Goal: Obtain resource: Download file/media

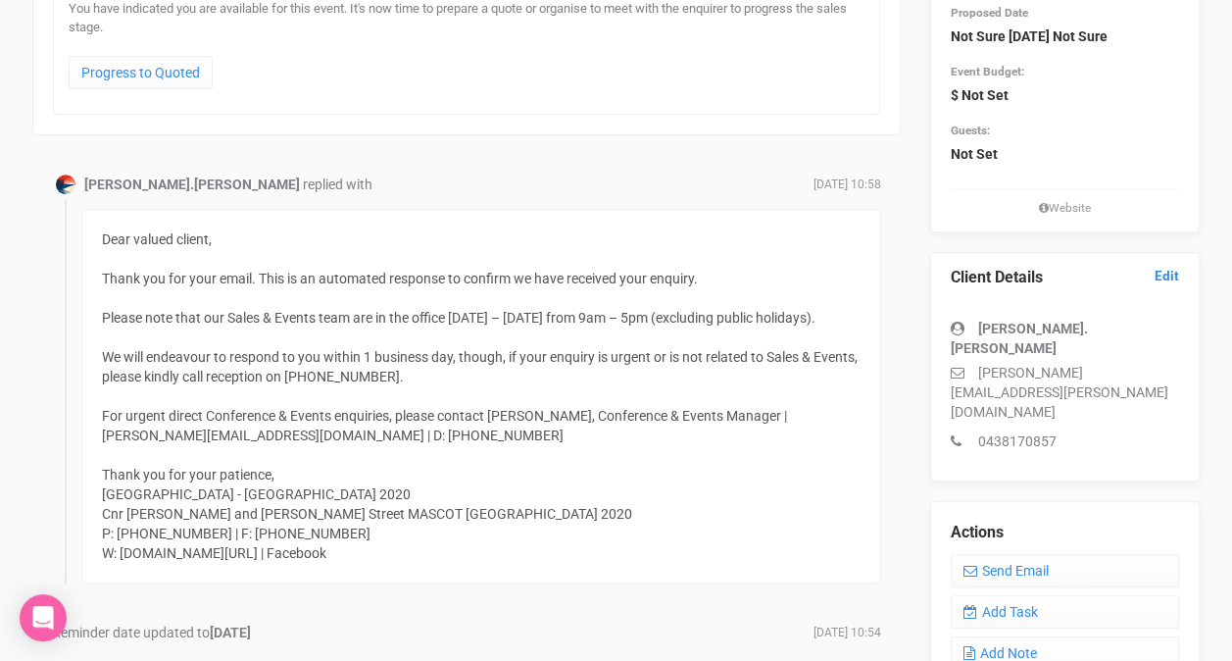
scroll to position [196, 0]
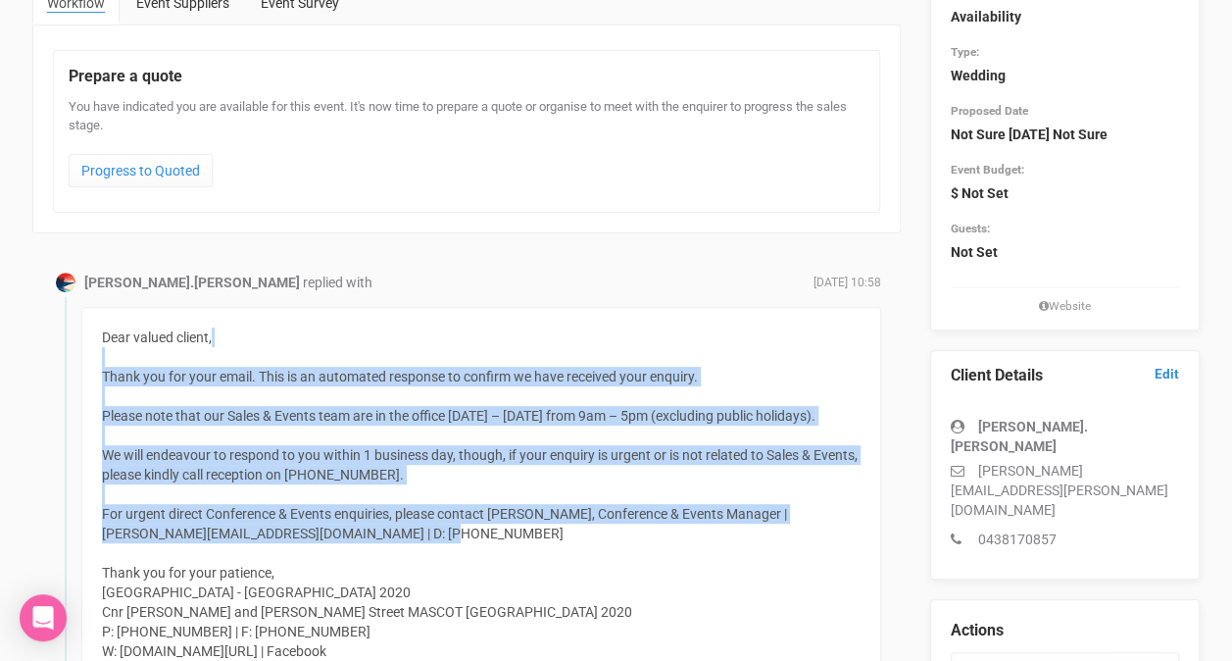
drag, startPoint x: 156, startPoint y: 361, endPoint x: 487, endPoint y: 536, distance: 374.9
click at [487, 536] on div "Dear valued client, Thank you for your email. This is an automated response to …" at bounding box center [481, 494] width 800 height 374
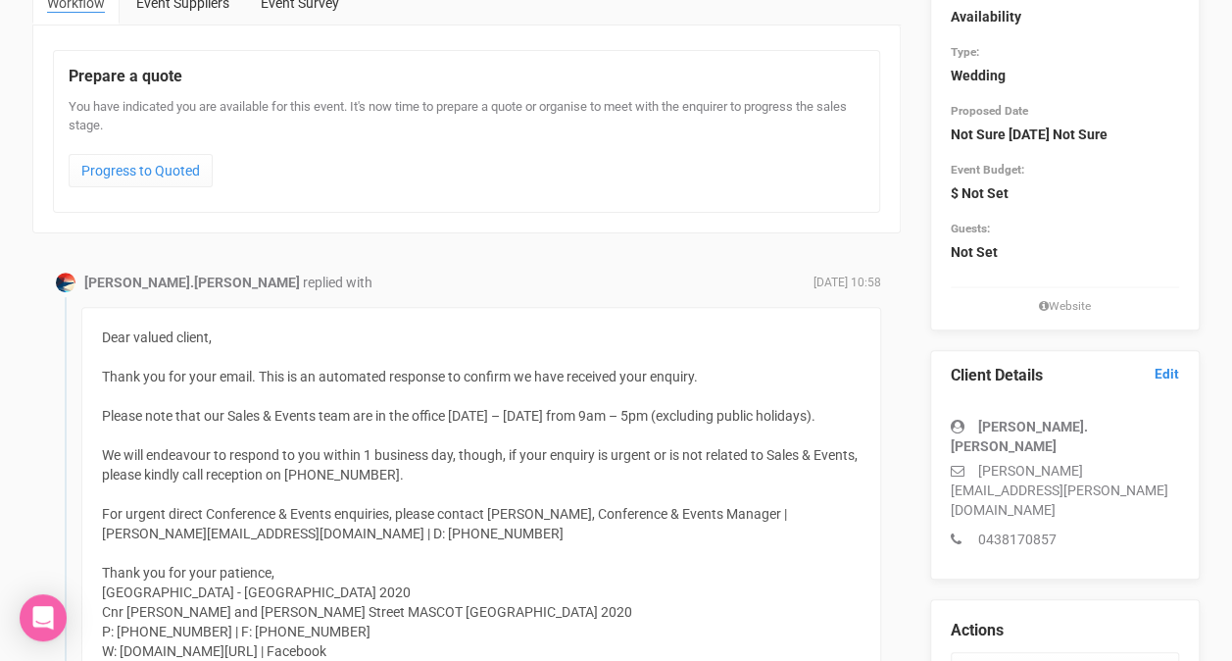
drag, startPoint x: 487, startPoint y: 536, endPoint x: 306, endPoint y: 553, distance: 182.1
click at [306, 553] on div "Dear valued client, Thank you for your email. This is an automated response to …" at bounding box center [481, 494] width 800 height 374
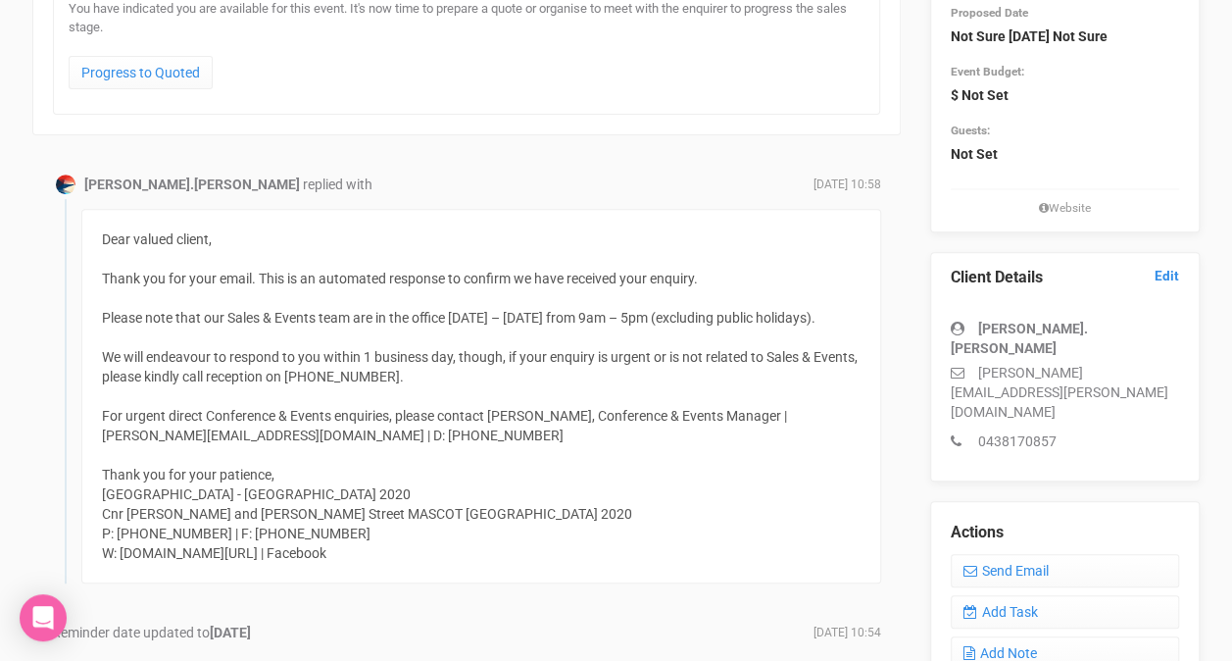
scroll to position [392, 0]
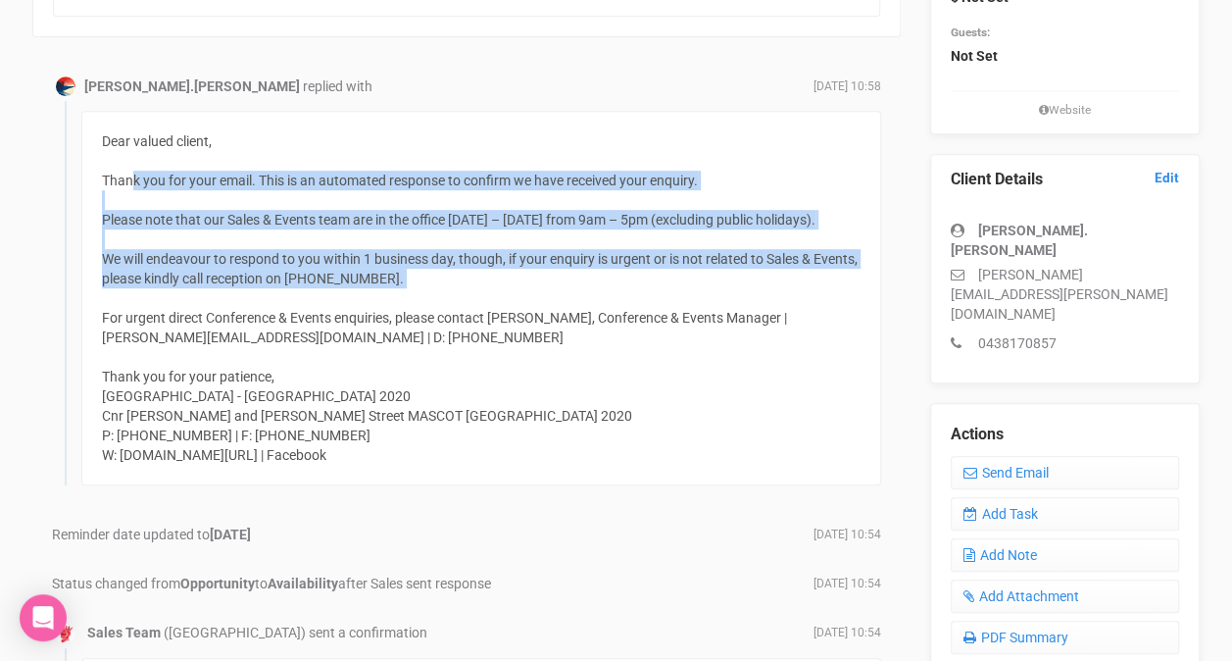
drag, startPoint x: 128, startPoint y: 171, endPoint x: 622, endPoint y: 298, distance: 510.1
click at [622, 298] on div "Dear valued client, Thank you for your email. This is an automated response to …" at bounding box center [481, 298] width 800 height 374
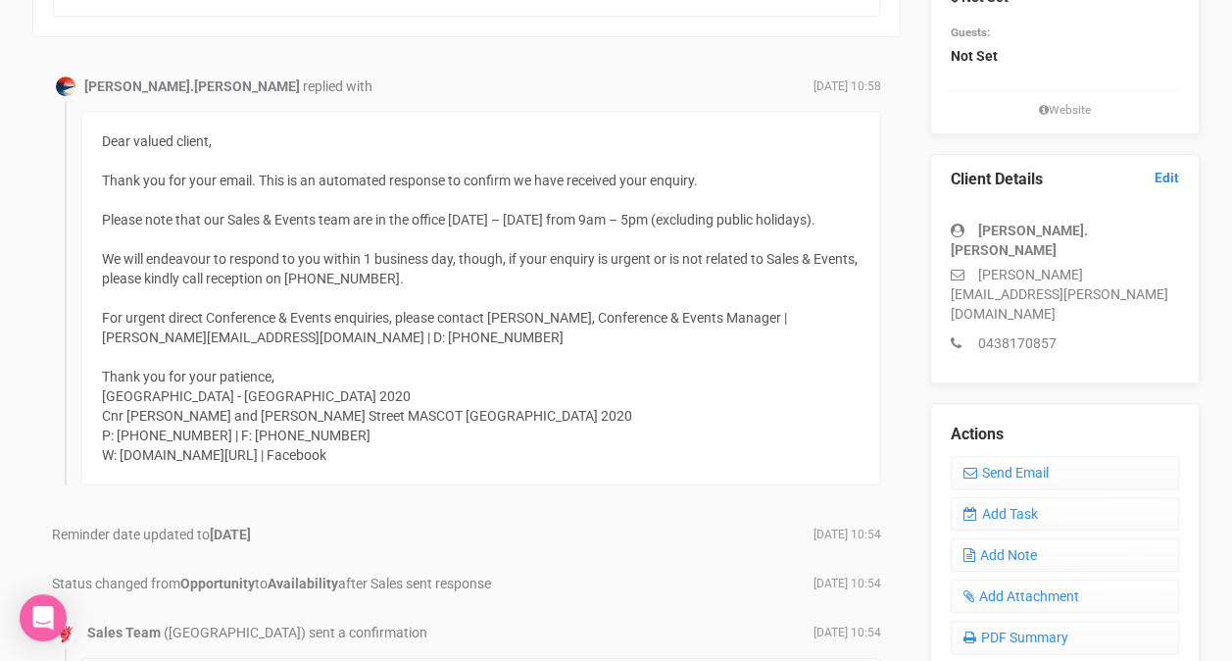
drag, startPoint x: 622, startPoint y: 298, endPoint x: 521, endPoint y: 331, distance: 106.3
click at [521, 331] on div "Dear valued client, Thank you for your email. This is an automated response to …" at bounding box center [481, 298] width 800 height 374
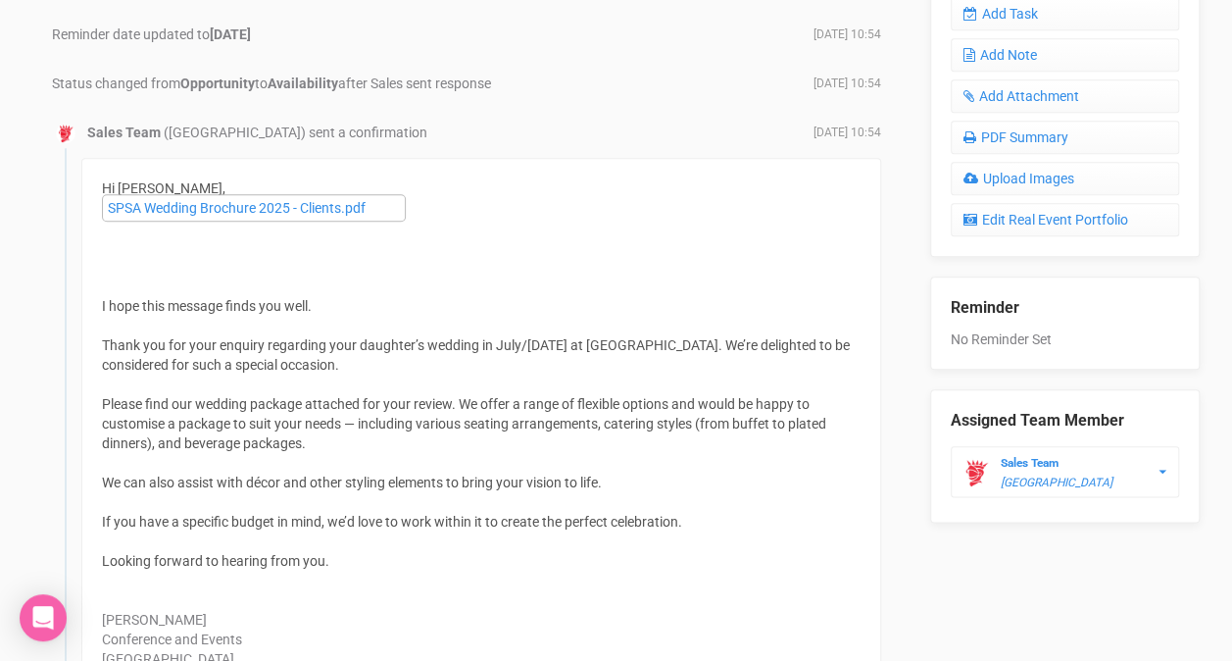
scroll to position [980, 0]
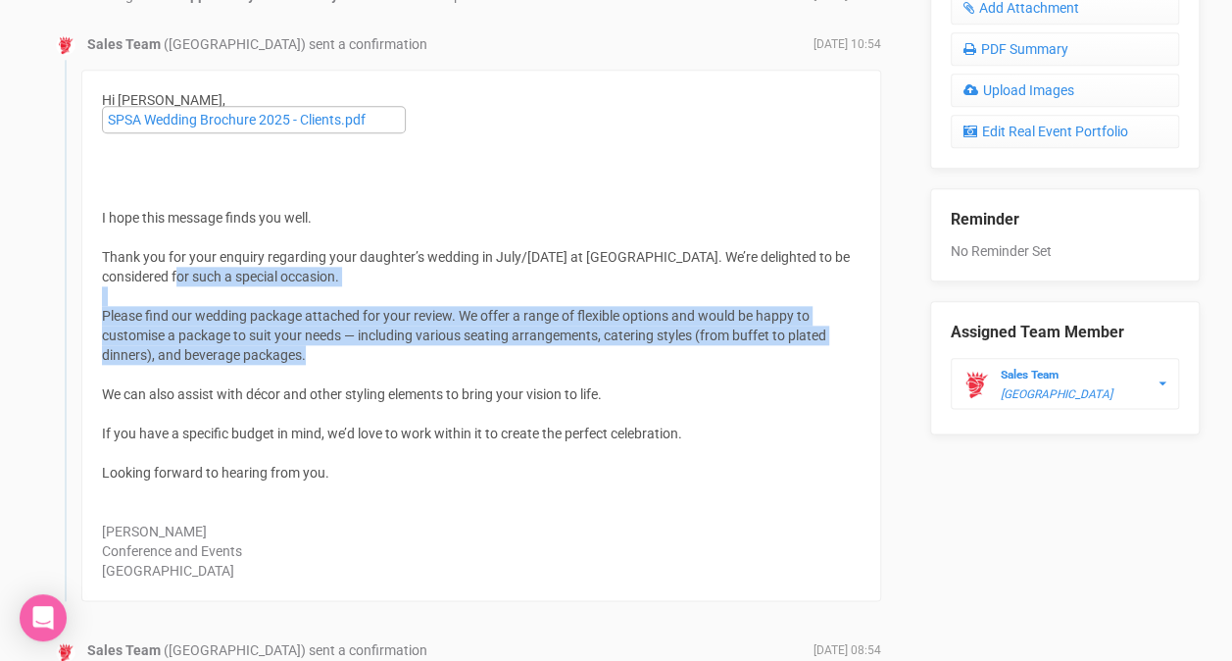
drag, startPoint x: 166, startPoint y: 270, endPoint x: 533, endPoint y: 342, distance: 374.6
click at [533, 342] on div "Hi [PERSON_NAME], SPSA Wedding Brochure 2025 - Clients.pdf I hope this message …" at bounding box center [481, 335] width 800 height 531
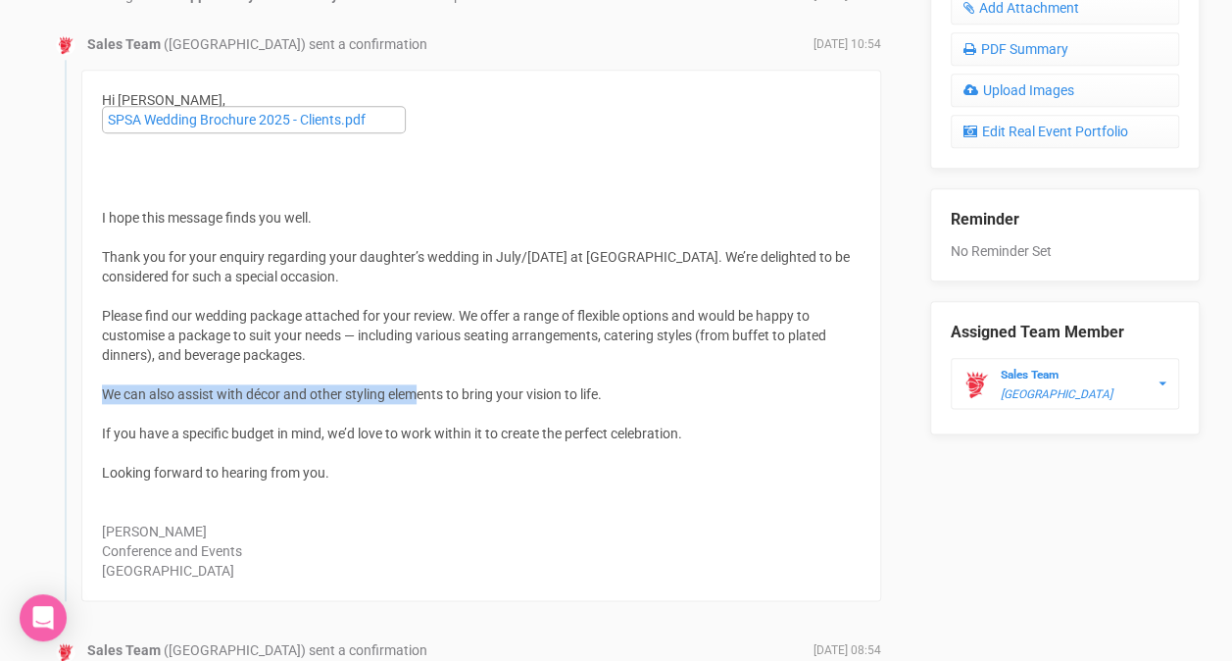
drag, startPoint x: 533, startPoint y: 342, endPoint x: 423, endPoint y: 380, distance: 116.2
click at [423, 380] on div "Hi [PERSON_NAME], SPSA Wedding Brochure 2025 - Clients.pdf I hope this message …" at bounding box center [481, 335] width 800 height 531
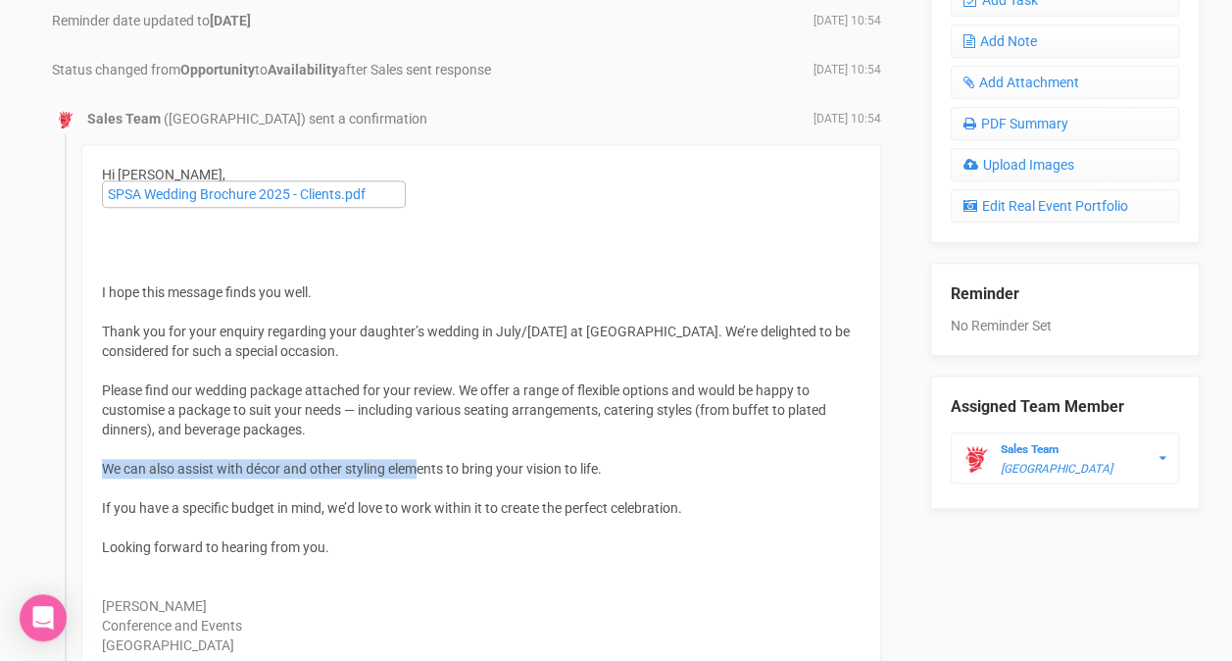
scroll to position [882, 0]
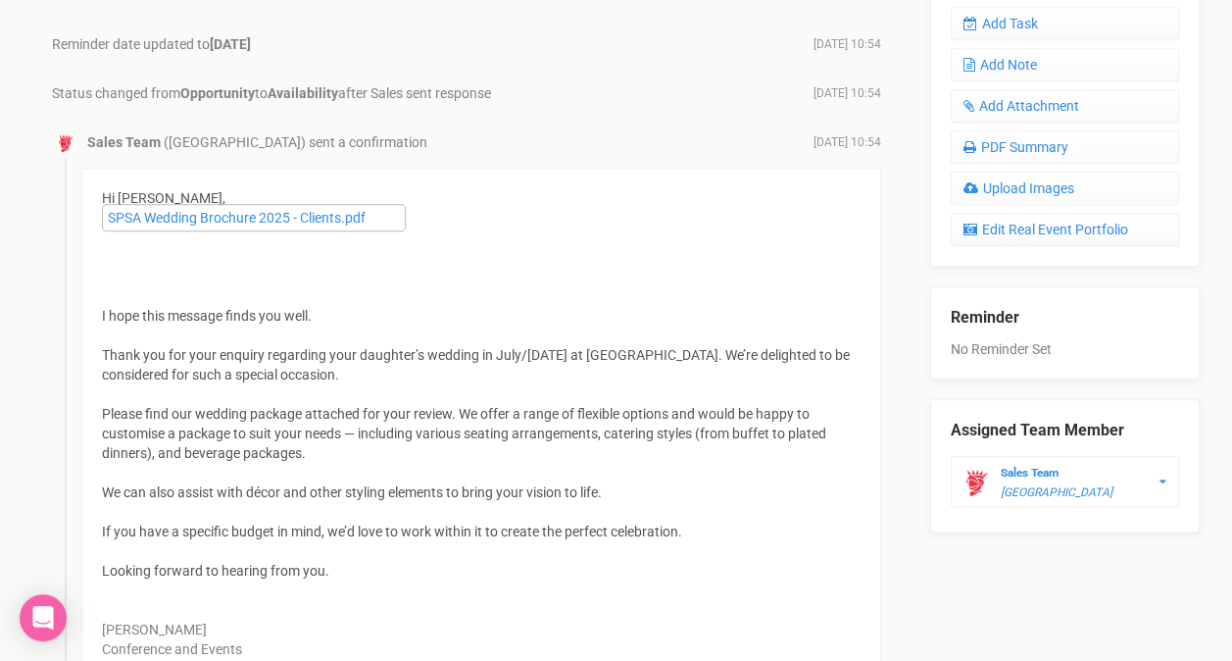
click at [380, 439] on div "Please find our wedding package attached for your review. We offer a range of f…" at bounding box center [481, 433] width 759 height 59
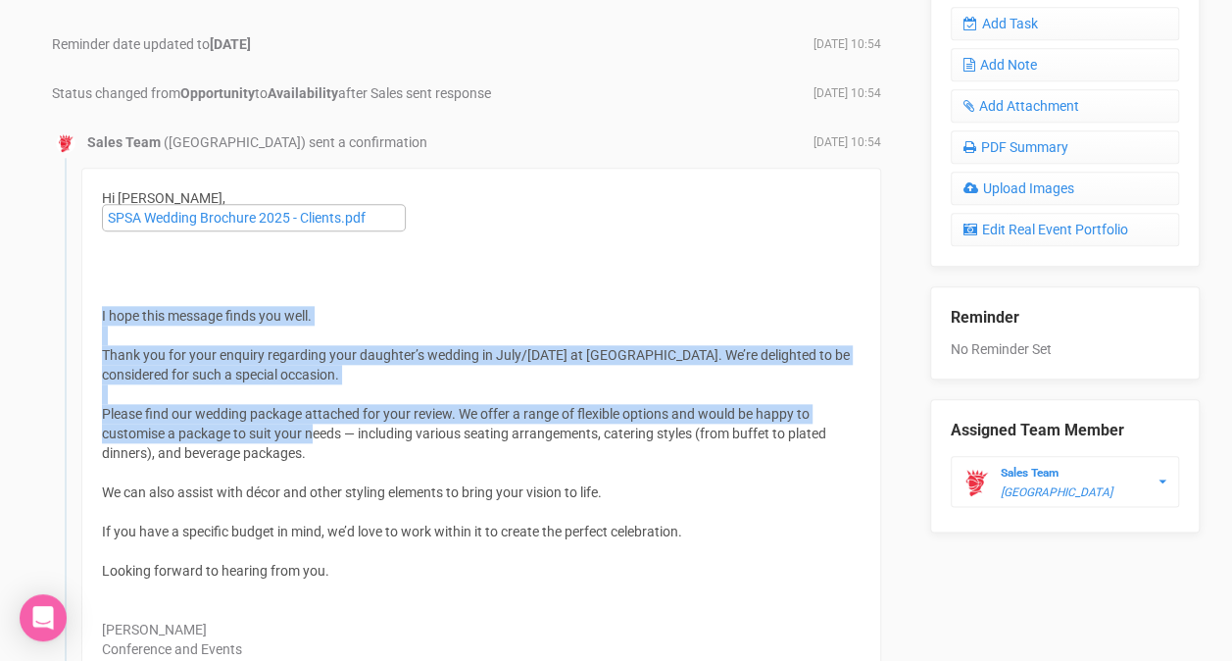
drag, startPoint x: 317, startPoint y: 431, endPoint x: 88, endPoint y: 319, distance: 254.7
click at [88, 319] on div "Hi [PERSON_NAME], SPSA Wedding Brochure 2025 - Clients.pdf I hope this message …" at bounding box center [481, 433] width 800 height 531
drag, startPoint x: 88, startPoint y: 319, endPoint x: 387, endPoint y: 370, distance: 303.2
click at [386, 370] on div "Thank you for your enquiry regarding your daughter’s wedding in July/[DATE] at …" at bounding box center [481, 364] width 759 height 39
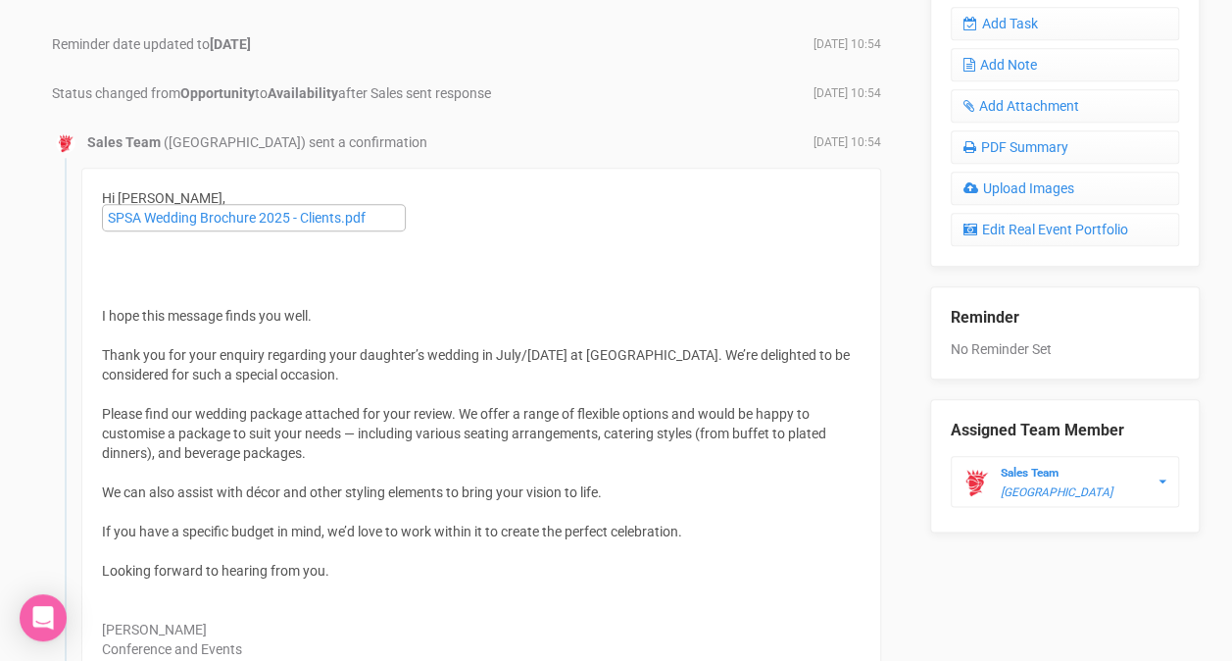
click at [326, 463] on div at bounding box center [481, 473] width 759 height 20
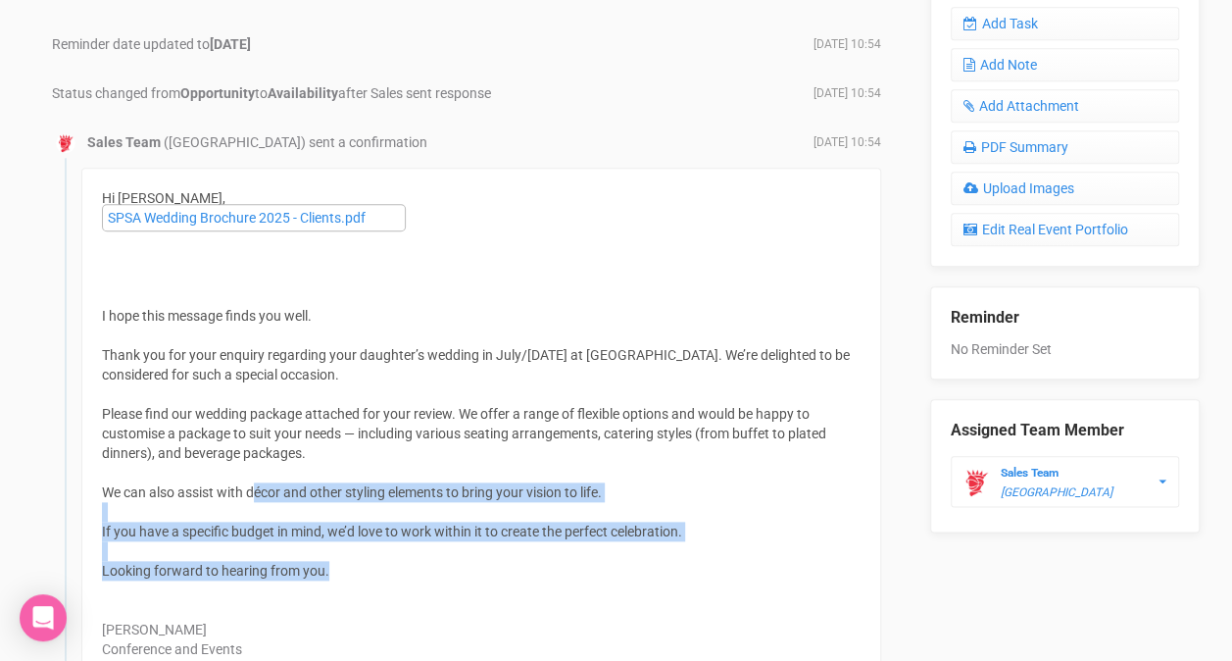
drag, startPoint x: 255, startPoint y: 486, endPoint x: 565, endPoint y: 569, distance: 320.7
click at [565, 569] on div "Hi [PERSON_NAME], SPSA Wedding Brochure 2025 - Clients.pdf I hope this message …" at bounding box center [481, 433] width 800 height 531
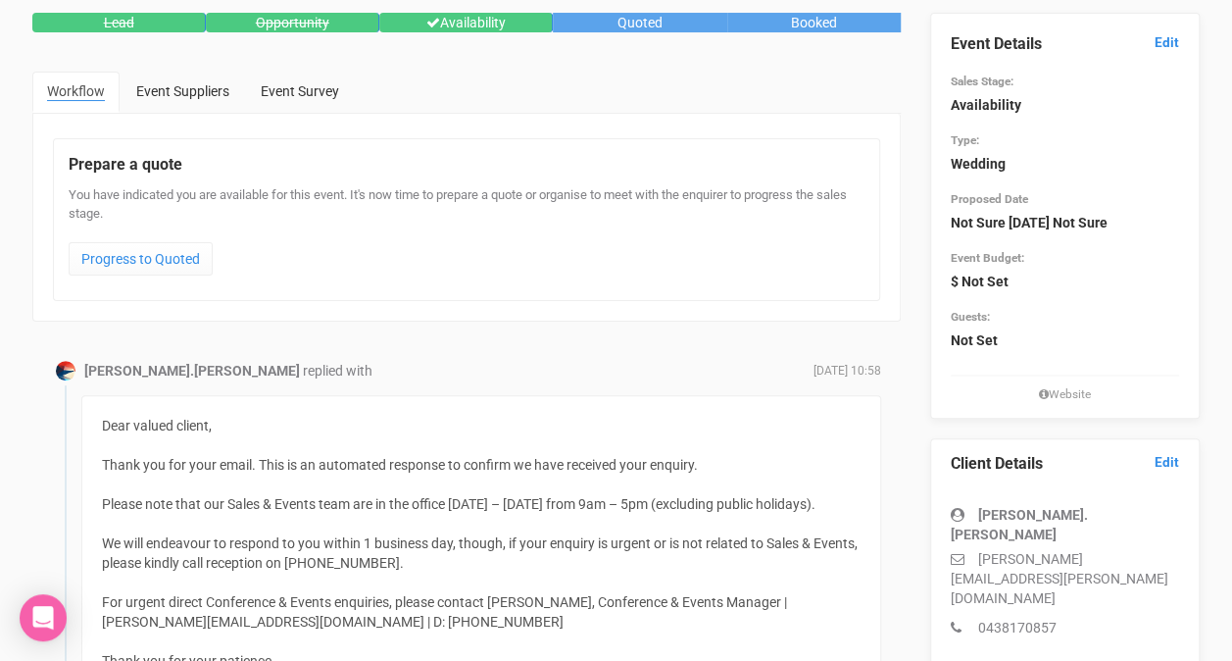
scroll to position [0, 0]
